Goal: Information Seeking & Learning: Learn about a topic

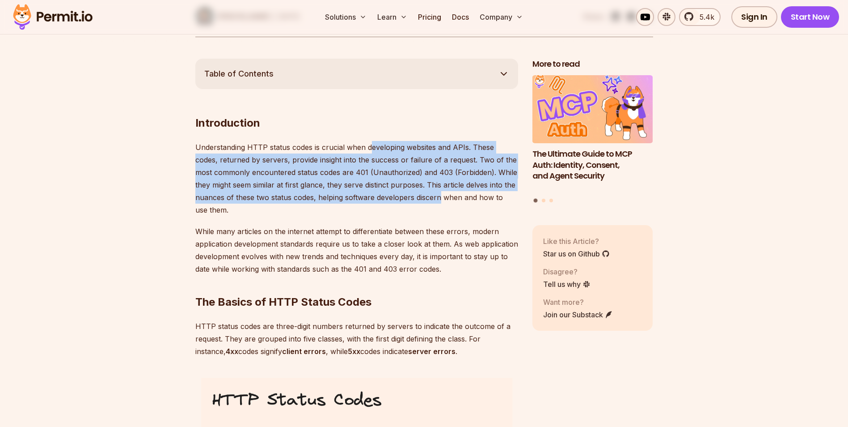
drag, startPoint x: 372, startPoint y: 145, endPoint x: 439, endPoint y: 202, distance: 87.2
click at [439, 202] on p "Understanding HTTP status codes is crucial when developing websites and APIs. T…" at bounding box center [356, 178] width 323 height 75
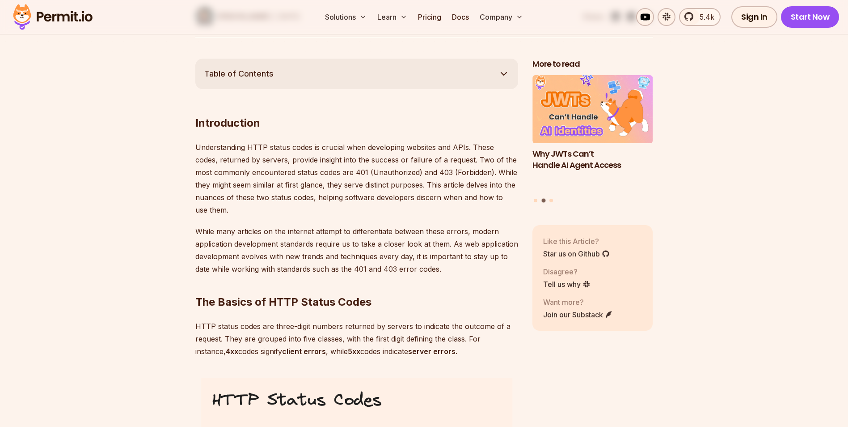
click at [457, 204] on p "Understanding HTTP status codes is crucial when developing websites and APIs. T…" at bounding box center [356, 178] width 323 height 75
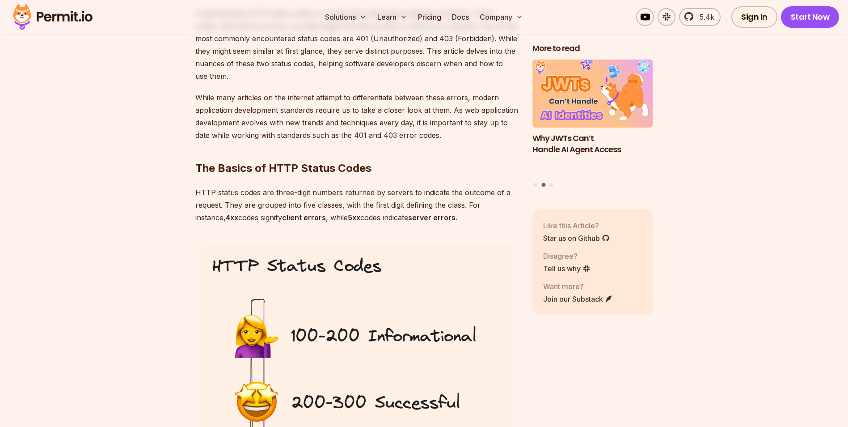
scroll to position [626, 0]
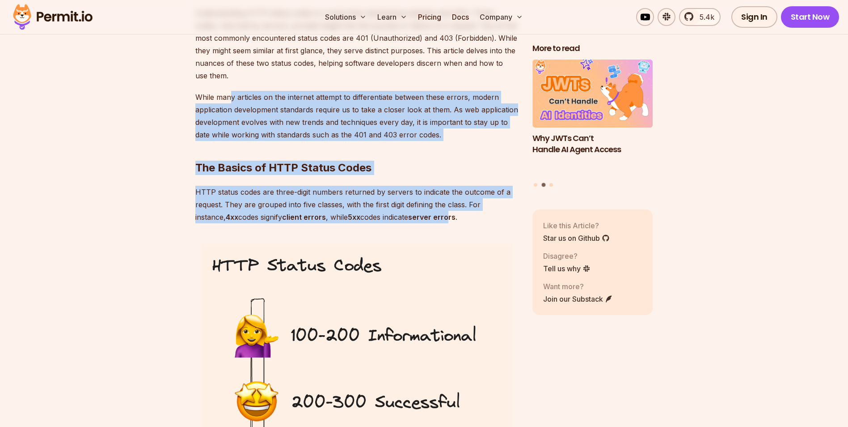
drag, startPoint x: 232, startPoint y: 95, endPoint x: 461, endPoint y: 221, distance: 261.0
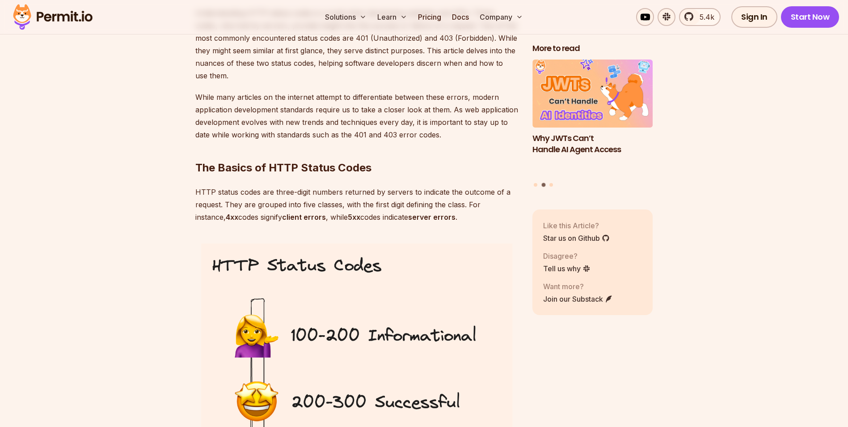
drag, startPoint x: 461, startPoint y: 221, endPoint x: 464, endPoint y: 231, distance: 10.3
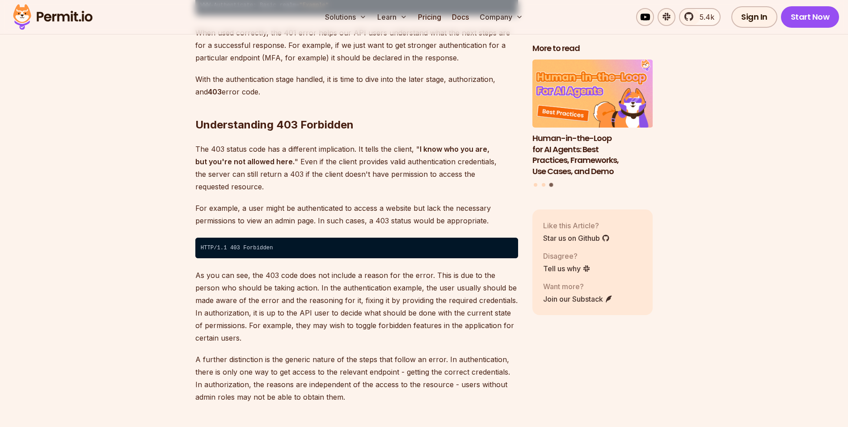
scroll to position [1565, 0]
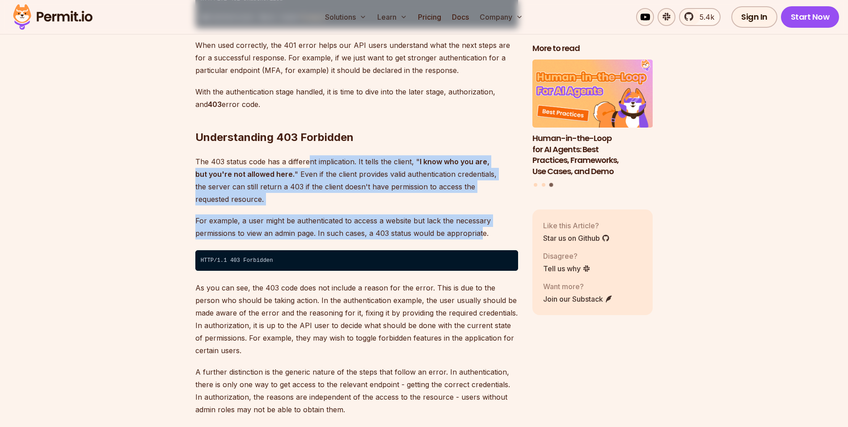
drag, startPoint x: 312, startPoint y: 148, endPoint x: 481, endPoint y: 205, distance: 177.9
click at [481, 214] on p "For example, a user might be authenticated to access a website but lack the nec…" at bounding box center [356, 226] width 323 height 25
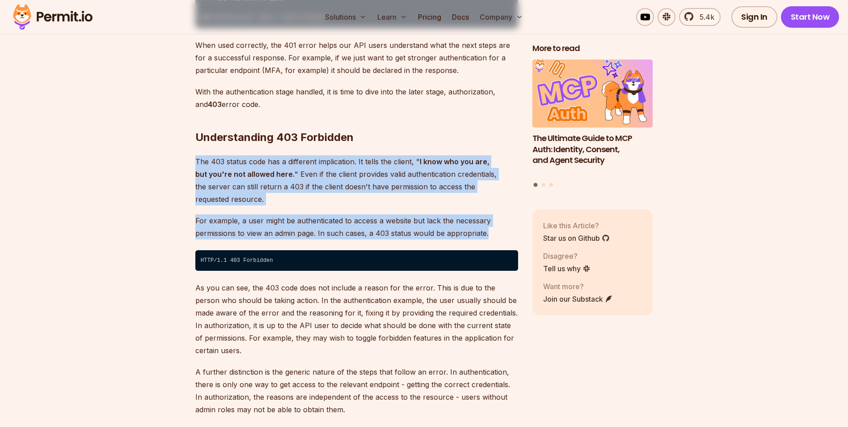
drag, startPoint x: 487, startPoint y: 209, endPoint x: 195, endPoint y: 152, distance: 297.9
drag, startPoint x: 195, startPoint y: 152, endPoint x: 322, endPoint y: 178, distance: 130.1
click at [322, 178] on p "The 403 status code has a different implication. It tells the client, " I know …" at bounding box center [356, 180] width 323 height 50
